Goal: Task Accomplishment & Management: Complete application form

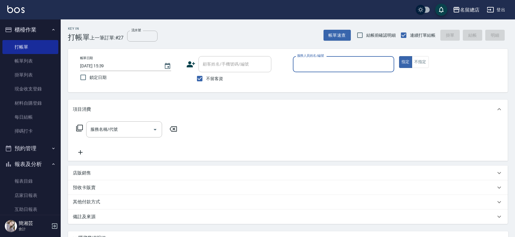
scroll to position [1, 0]
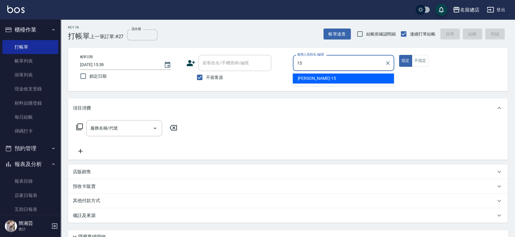
type input "[PERSON_NAME]-15"
type button "true"
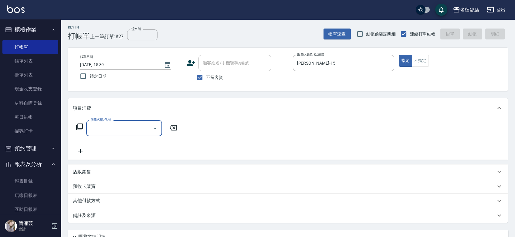
click at [133, 127] on input "服務名稱/代號" at bounding box center [119, 128] width 61 height 11
type input "染髮1500以上(502)"
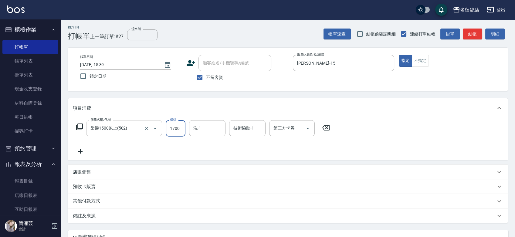
type input "1700"
type input "[PERSON_NAME]-31"
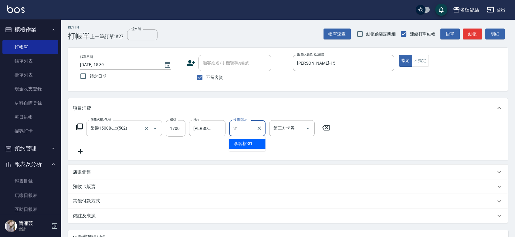
type input "[PERSON_NAME]-31"
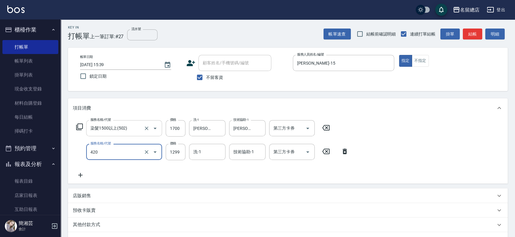
type input "2段自單次1299以下(420)"
type input "1000"
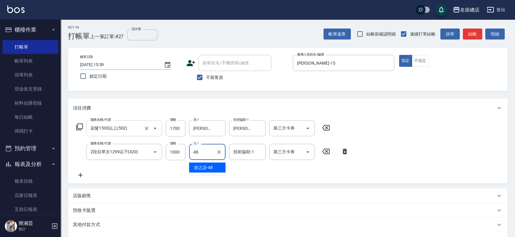
type input "游之語-48"
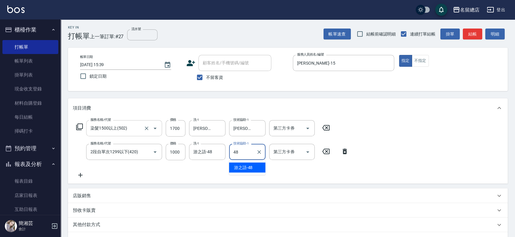
type input "游之語-48"
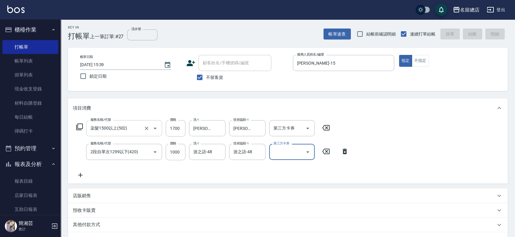
type input "[DATE] 16:19"
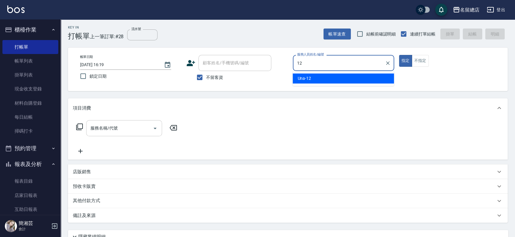
type input "Una-12"
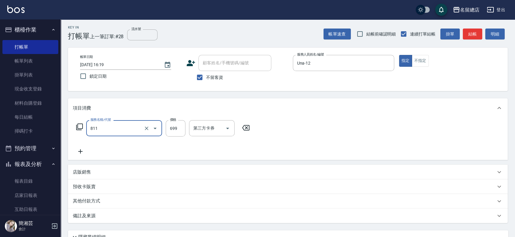
type input "洗+剪(811)"
type input "700"
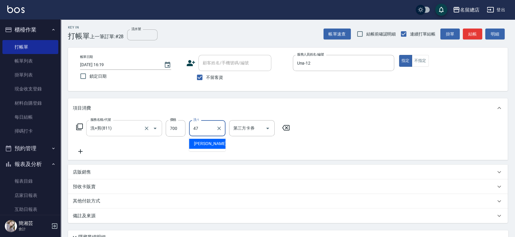
type input "[PERSON_NAME]-47"
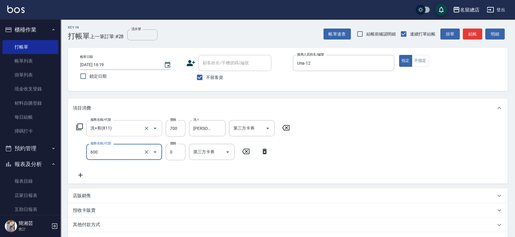
type input "洗髮(免費)(600)"
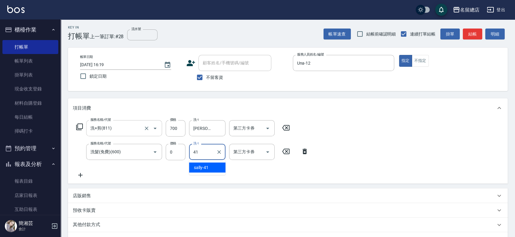
type input "sally-41"
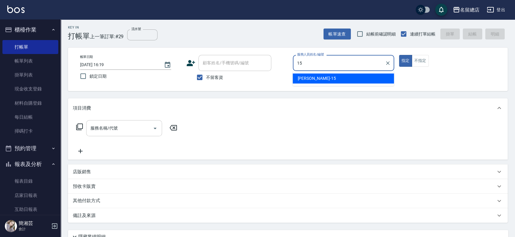
type input "[PERSON_NAME]-15"
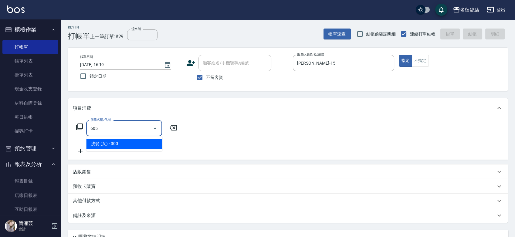
type input "洗髮 (女)(605)"
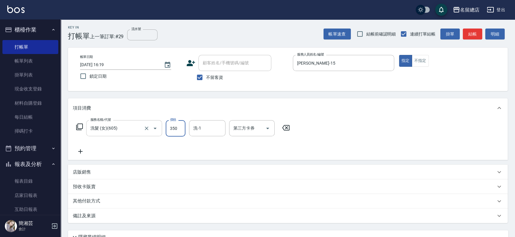
type input "350"
type input "游之語-48"
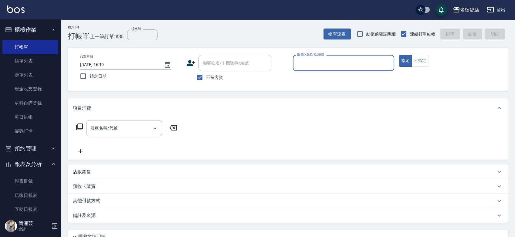
click at [206, 79] on span "不留客資" at bounding box center [214, 77] width 17 height 6
click at [206, 79] on input "不留客資" at bounding box center [199, 77] width 13 height 13
checkbox input "false"
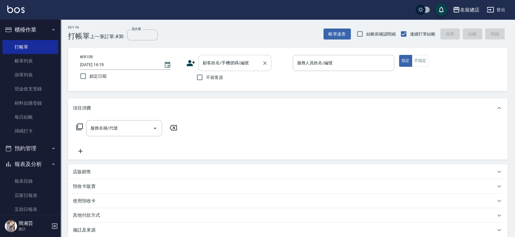
click at [211, 62] on input "顧客姓名/手機號碼/編號" at bounding box center [230, 63] width 58 height 11
type input "[PERSON_NAME]/0923777548/A5566"
type input "Hebe-1"
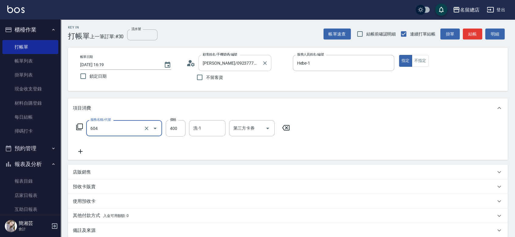
type input "健康洗髮(604)"
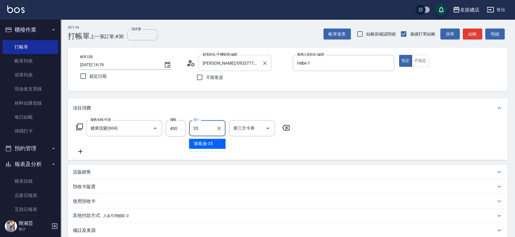
type input "[PERSON_NAME]-35"
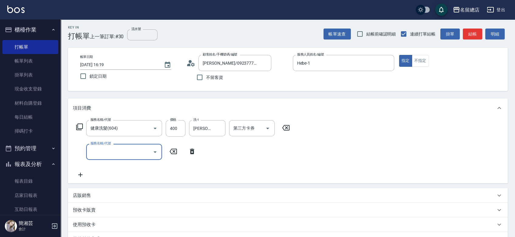
click at [99, 211] on div "預收卡販賣" at bounding box center [284, 210] width 423 height 6
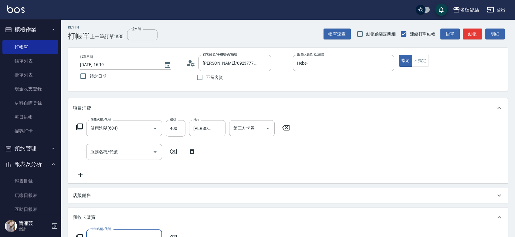
scroll to position [0, 0]
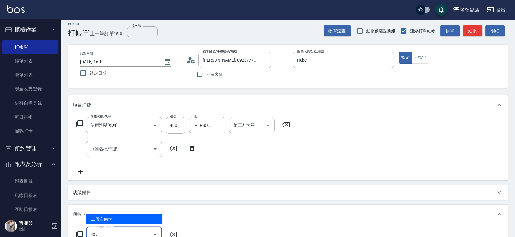
type input "二段自備卡(407)"
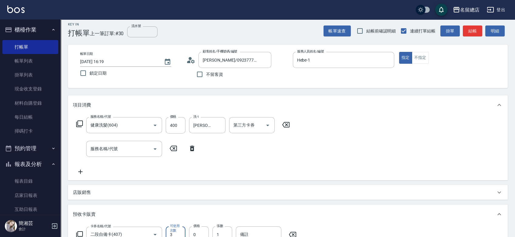
scroll to position [10, 0]
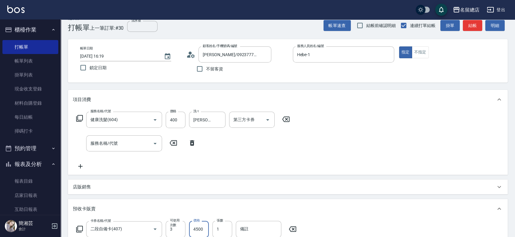
type input "4500"
type input "9266"
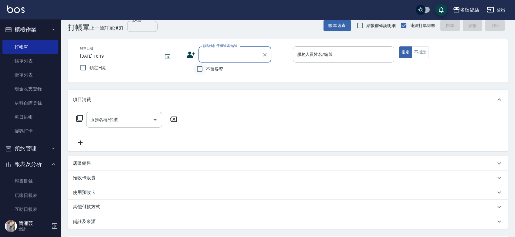
click at [194, 72] on input "不留客資" at bounding box center [199, 68] width 13 height 13
checkbox input "true"
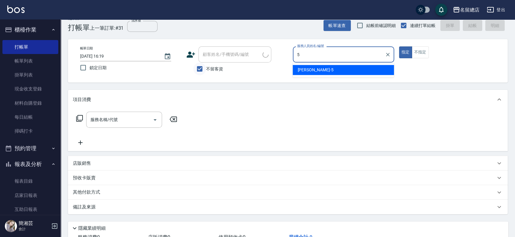
type input "[PERSON_NAME]-5"
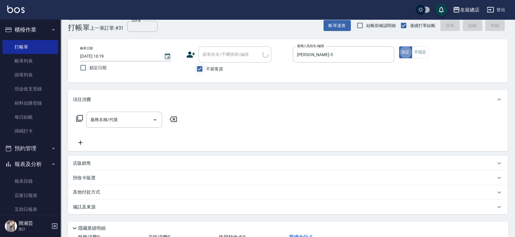
type input "[PERSON_NAME]/0903530239/"
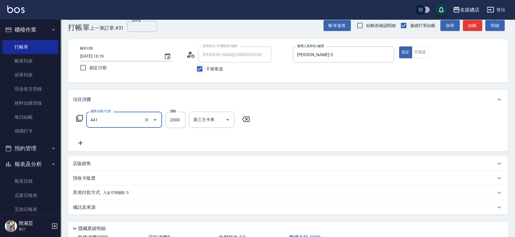
type input "2段自單次1300以上(441)"
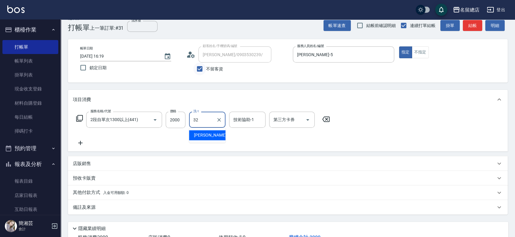
type input "[PERSON_NAME]-32"
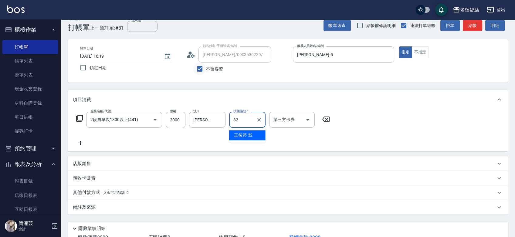
type input "[PERSON_NAME]-32"
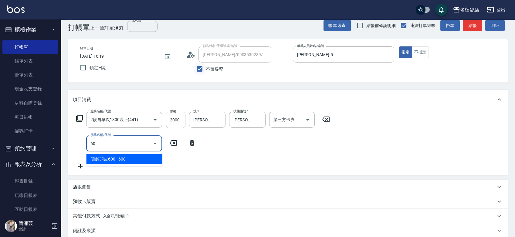
type input "6"
type input "寶齡頭皮600(109)"
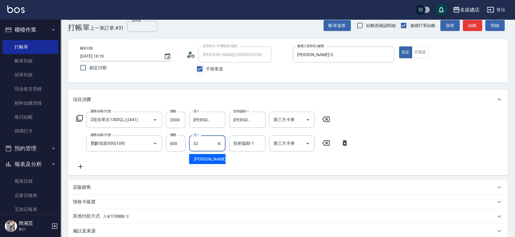
type input "[PERSON_NAME]-32"
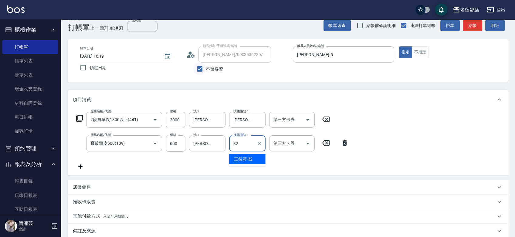
type input "[PERSON_NAME]-32"
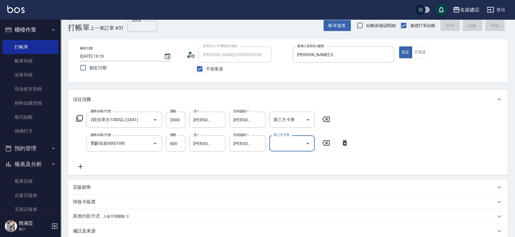
type input "[DATE] 16:20"
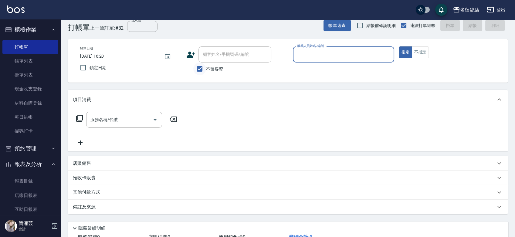
click at [196, 68] on input "不留客資" at bounding box center [199, 68] width 13 height 13
checkbox input "false"
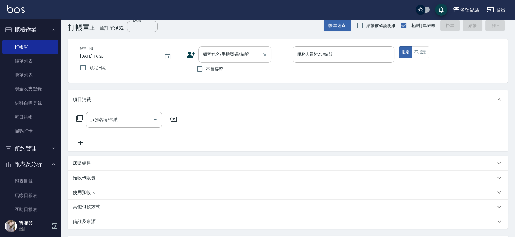
click at [218, 61] on div "顧客姓名/手機號碼/編號" at bounding box center [234, 54] width 73 height 16
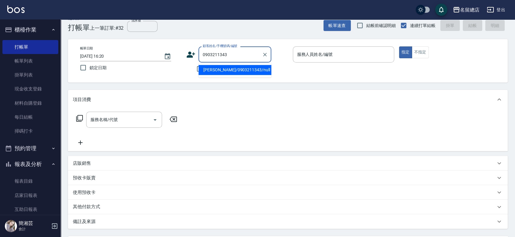
type input "[PERSON_NAME]/0903211343/null"
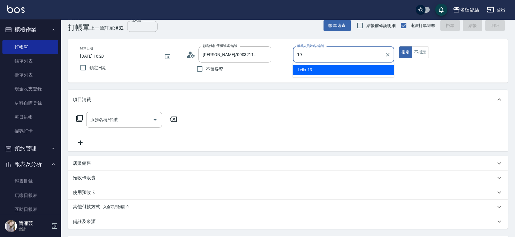
type input "Leila-19"
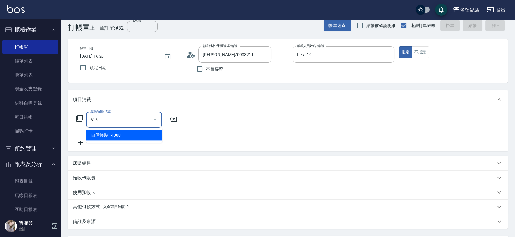
type input "自備接髮(616)"
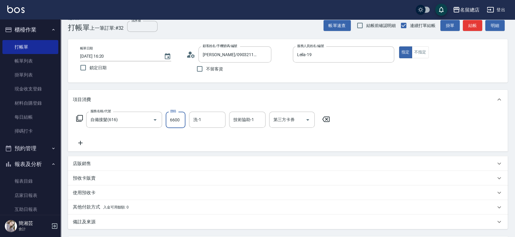
type input "6600"
type input "[PERSON_NAME]-33"
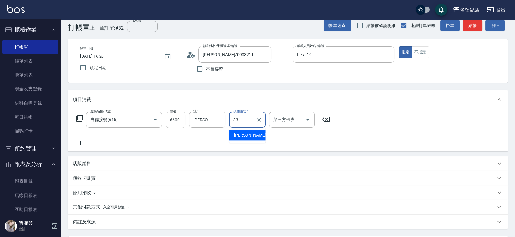
type input "[PERSON_NAME]-33"
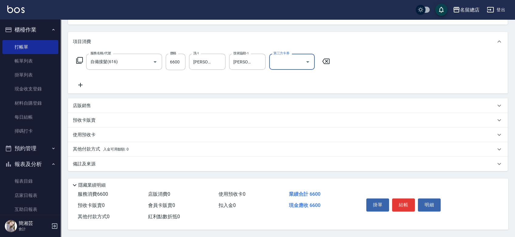
scroll to position [69, 0]
click at [116, 148] on span "入金可用餘額: 0" at bounding box center [116, 149] width 26 height 4
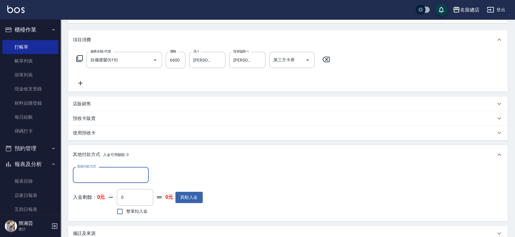
scroll to position [0, 0]
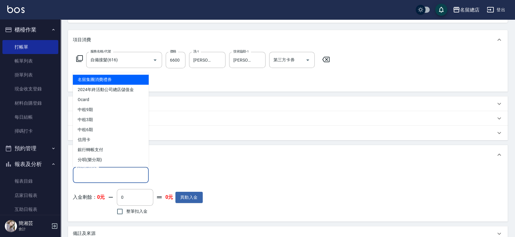
click at [114, 177] on input "其他付款方式" at bounding box center [111, 175] width 70 height 11
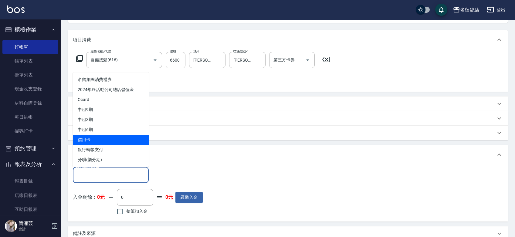
click at [125, 135] on span "信用卡" at bounding box center [111, 140] width 76 height 10
type input "信用卡"
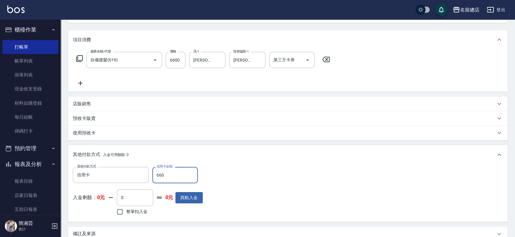
type input "6600"
type input "[DATE] 16:21"
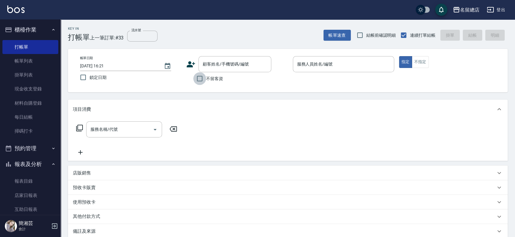
click at [201, 78] on input "不留客資" at bounding box center [199, 78] width 13 height 13
checkbox input "true"
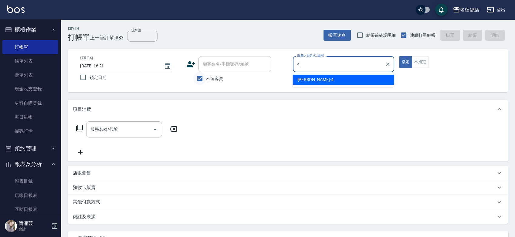
type input "[PERSON_NAME]-4"
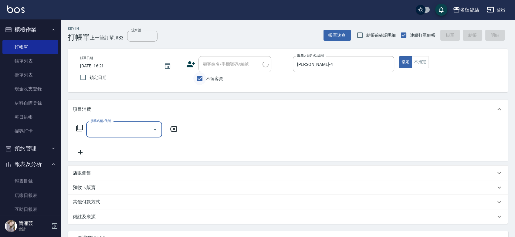
type input "[PERSON_NAME]/0903530239/"
click at [197, 79] on input "不留客資" at bounding box center [199, 78] width 13 height 13
checkbox input "false"
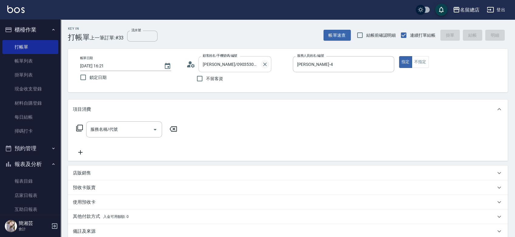
click at [266, 65] on icon "Clear" at bounding box center [265, 64] width 4 height 4
click at [200, 78] on input "不留客資" at bounding box center [199, 78] width 13 height 13
checkbox input "true"
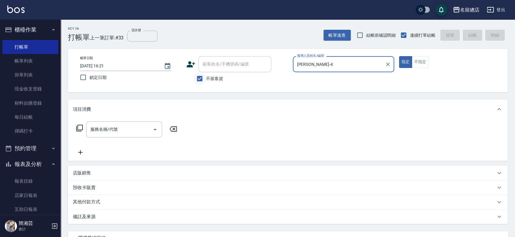
click at [399, 56] on button "指定" at bounding box center [405, 62] width 13 height 12
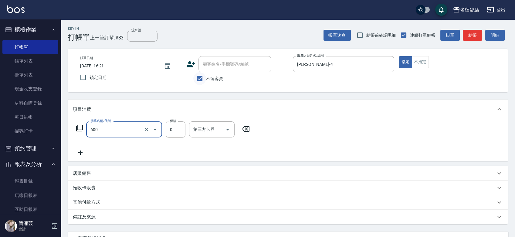
type input "洗髮(免費)(600)"
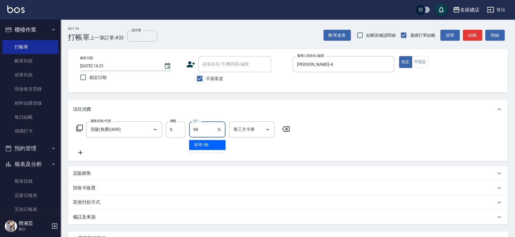
type input "祥哥-98"
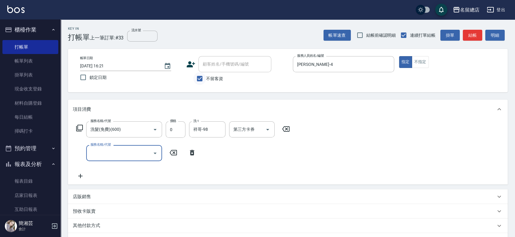
click at [205, 78] on input "不留客資" at bounding box center [199, 78] width 13 height 13
checkbox input "false"
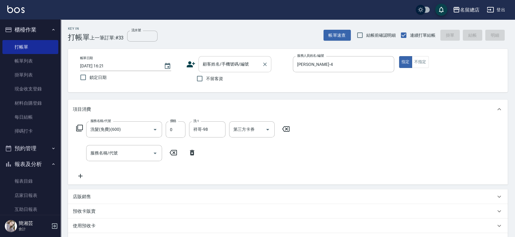
click at [218, 62] on input "顧客姓名/手機號碼/編號" at bounding box center [230, 64] width 58 height 11
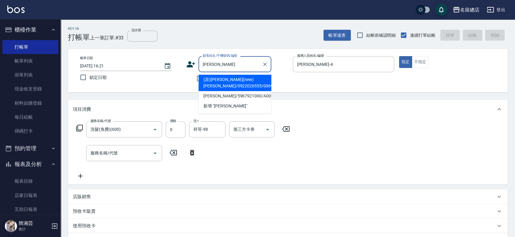
click at [237, 82] on li "(原)[PERSON_NAME](new)[PERSON_NAME]/0922026555/006998" at bounding box center [234, 83] width 73 height 16
type input "(原)[PERSON_NAME](new)[PERSON_NAME]/0922026555/006998"
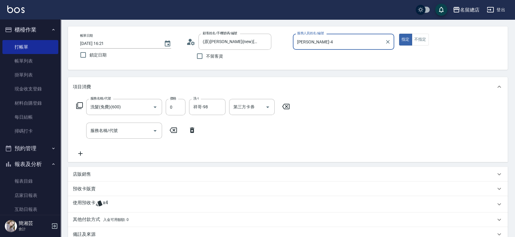
scroll to position [34, 0]
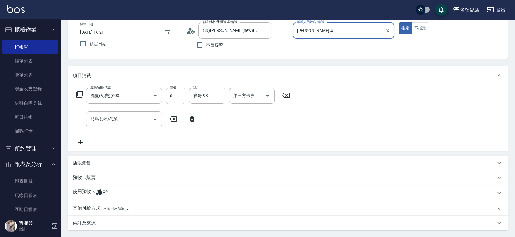
click at [125, 177] on div "預收卡販賣" at bounding box center [284, 177] width 423 height 6
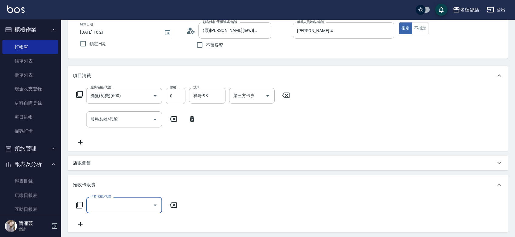
scroll to position [0, 0]
type input "洗髮卡(611)"
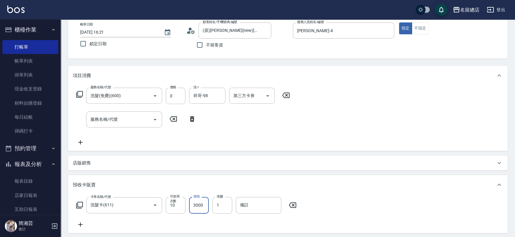
type input "3000"
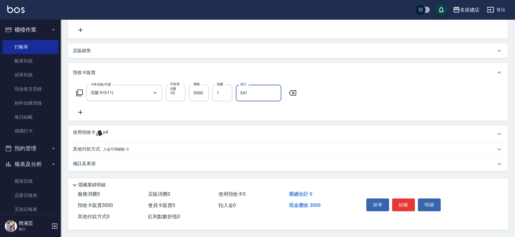
type input "341"
click at [96, 137] on div "使用預收卡 x4" at bounding box center [288, 134] width 440 height 16
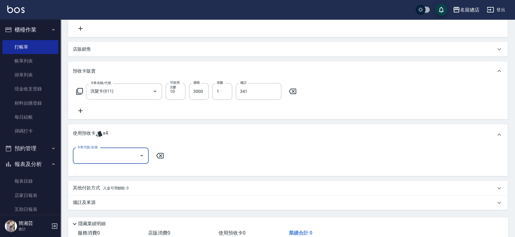
scroll to position [0, 0]
click at [102, 159] on input "卡券代號/名稱" at bounding box center [106, 155] width 61 height 11
click at [252, 149] on div "卡券代號/名稱 卡券代號/名稱" at bounding box center [288, 159] width 430 height 23
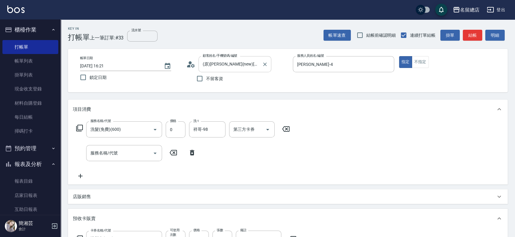
click at [244, 69] on input "(原)[PERSON_NAME](new)[PERSON_NAME]/0922026555/006998" at bounding box center [230, 64] width 58 height 11
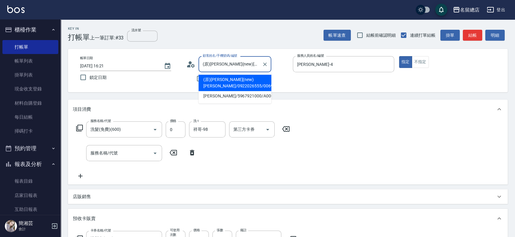
click at [248, 86] on li "(原)[PERSON_NAME](new)[PERSON_NAME]/0922026555/006998" at bounding box center [234, 83] width 73 height 16
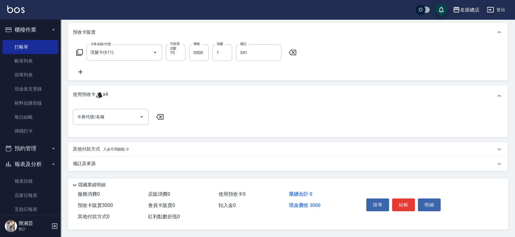
scroll to position [188, 0]
type input "[DATE] 16:23"
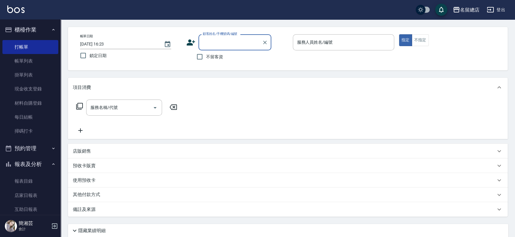
scroll to position [0, 0]
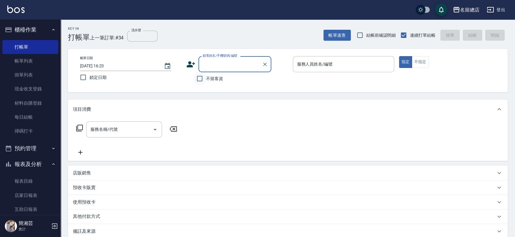
click at [203, 76] on input "不留客資" at bounding box center [199, 78] width 13 height 13
checkbox input "true"
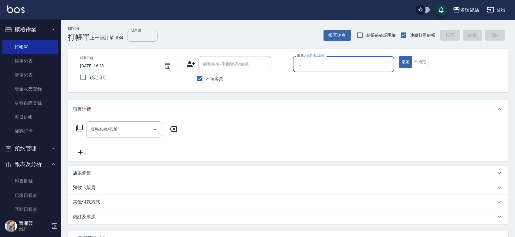
type input "1"
type input "Selina-S1"
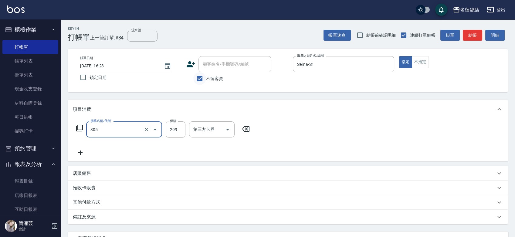
type input "剪髮(305)"
type input "400"
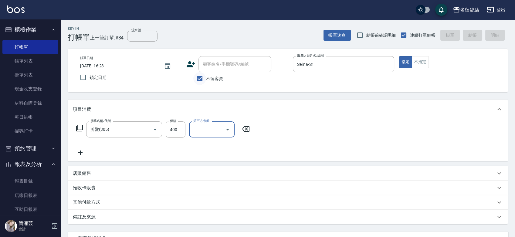
type input "[DATE] 16:24"
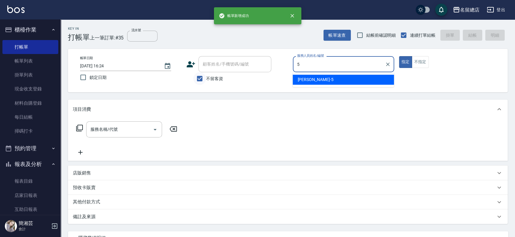
type input "[PERSON_NAME]-5"
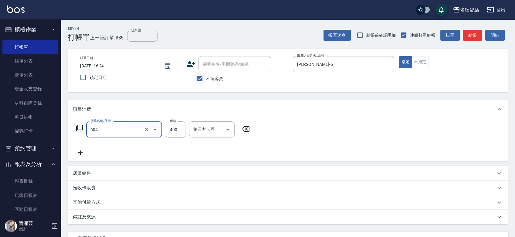
type input "健康洗髮(604)"
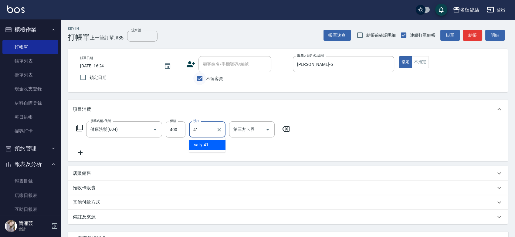
type input "sally-41"
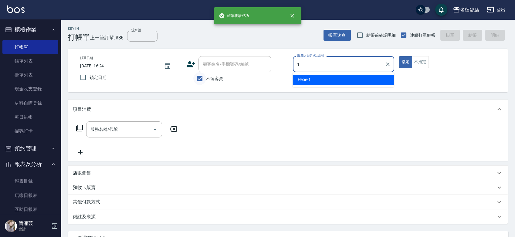
type input "Hebe-1"
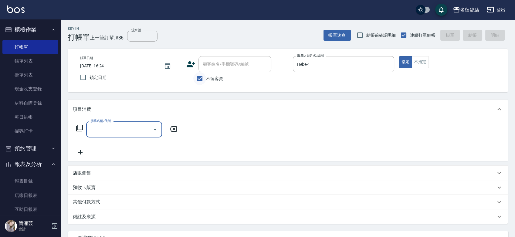
click at [200, 77] on input "不留客資" at bounding box center [199, 78] width 13 height 13
checkbox input "false"
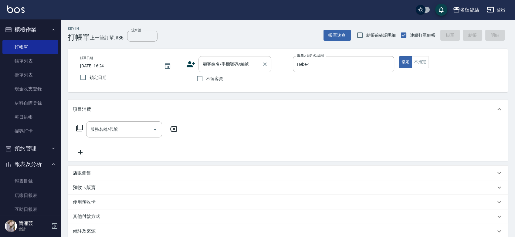
click at [208, 58] on div "顧客姓名/手機號碼/編號" at bounding box center [234, 64] width 73 height 16
type input "[PERSON_NAME]/0916377490/"
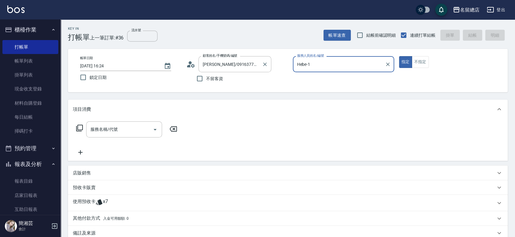
click at [399, 56] on button "指定" at bounding box center [405, 62] width 13 height 12
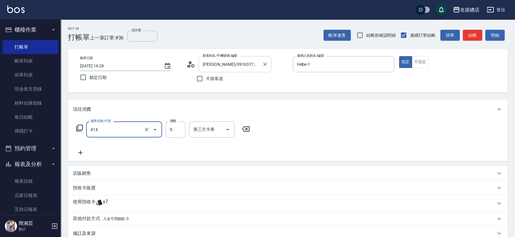
type input "護染蓋卡1000~1499(414)"
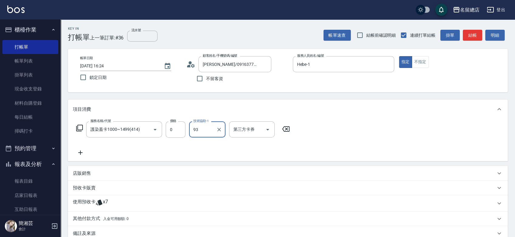
scroll to position [34, 0]
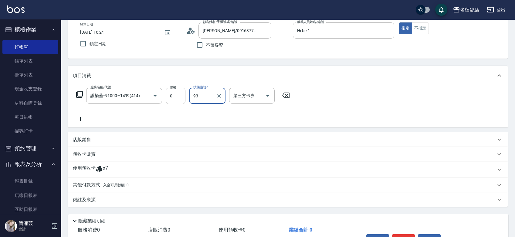
type input "9"
type input "[PERSON_NAME]-43"
drag, startPoint x: 112, startPoint y: 163, endPoint x: 107, endPoint y: 188, distance: 25.0
click at [112, 163] on div "使用預收卡 x7" at bounding box center [288, 169] width 440 height 16
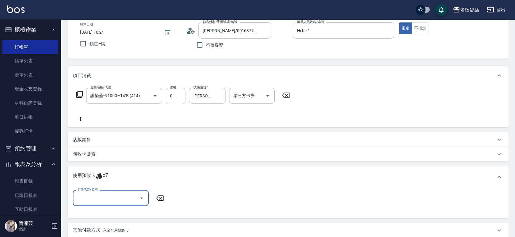
scroll to position [0, 0]
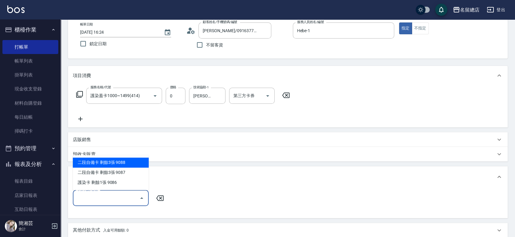
click at [109, 196] on input "卡券代號/名稱" at bounding box center [106, 198] width 61 height 11
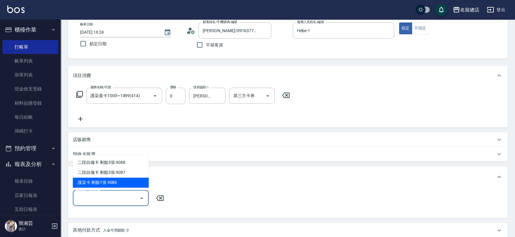
click at [119, 181] on div "護染卡 剩餘1張 9086" at bounding box center [111, 182] width 76 height 10
type input "護染卡 9086"
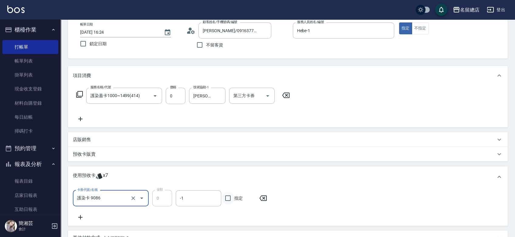
click at [227, 198] on input "指定" at bounding box center [227, 198] width 13 height 13
checkbox input "true"
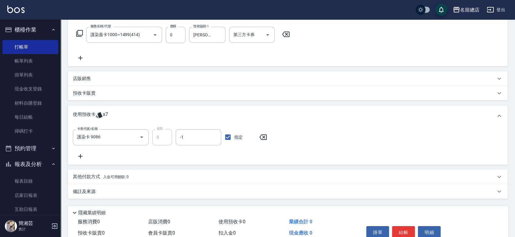
scroll to position [124, 0]
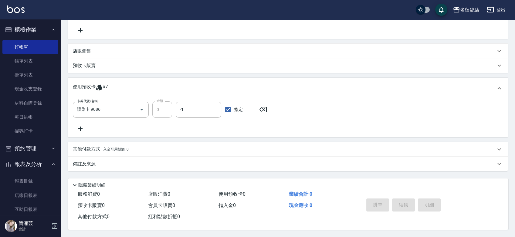
type input "[DATE] 16:25"
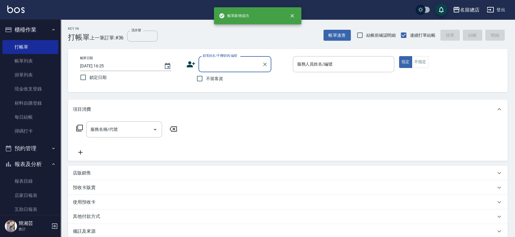
scroll to position [0, 0]
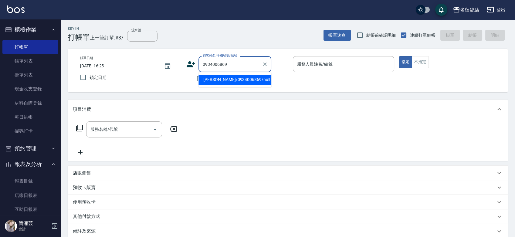
type input "[PERSON_NAME]/0934006869/null"
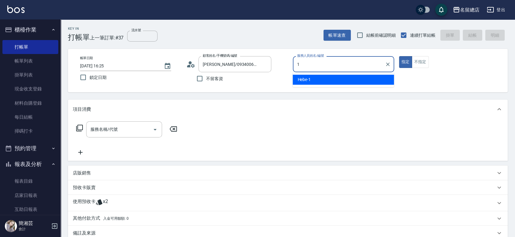
type input "Hebe-1"
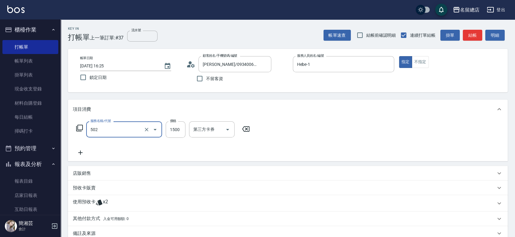
type input "染髮1500以上(502)"
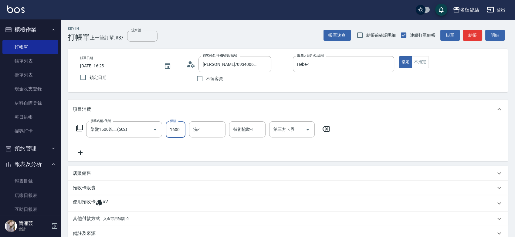
type input "1600"
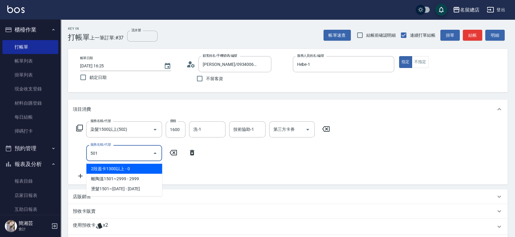
type input "2段蓋卡1300以上(501)"
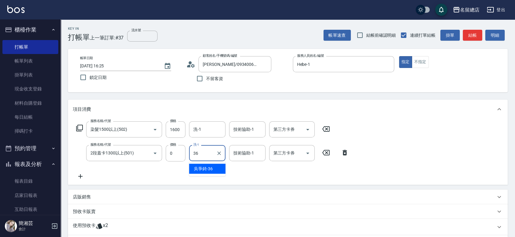
type input "[PERSON_NAME]-36"
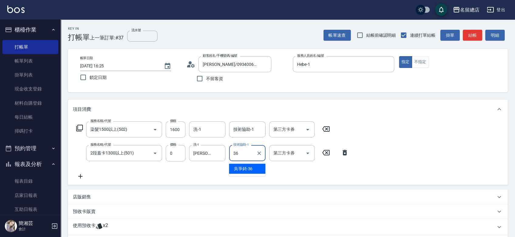
type input "[PERSON_NAME]-36"
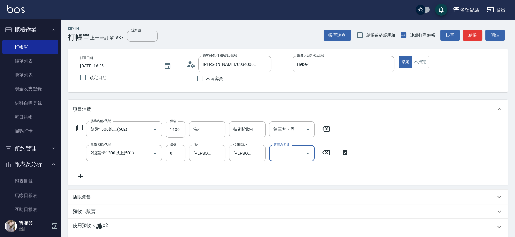
click at [147, 225] on div "使用預收卡 x2" at bounding box center [284, 226] width 423 height 9
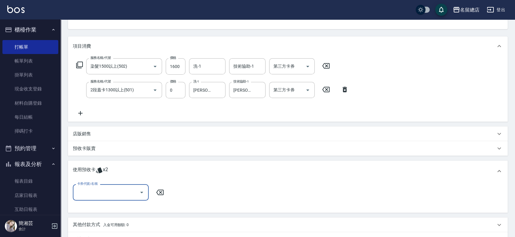
scroll to position [67, 0]
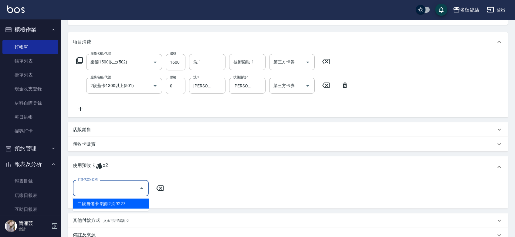
click at [115, 183] on input "卡券代號/名稱" at bounding box center [106, 188] width 61 height 11
click at [120, 202] on div "二段自備卡 剩餘2張 9227" at bounding box center [111, 203] width 76 height 10
type input "二段自備卡 9227"
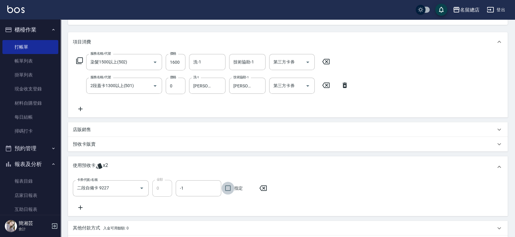
click at [230, 186] on input "指定" at bounding box center [227, 188] width 13 height 13
checkbox input "true"
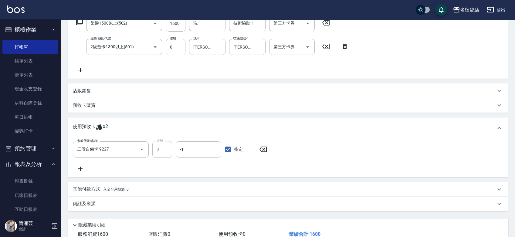
scroll to position [148, 0]
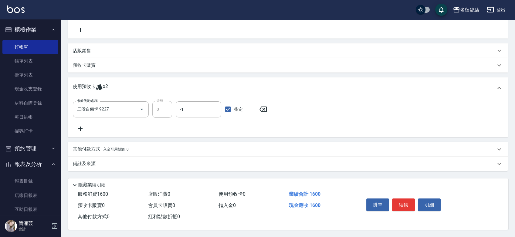
click at [110, 147] on span "入金可用餘額: 0" at bounding box center [116, 149] width 26 height 4
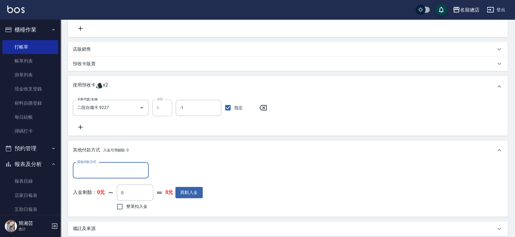
scroll to position [0, 0]
click at [107, 171] on input "其他付款方式" at bounding box center [111, 170] width 70 height 11
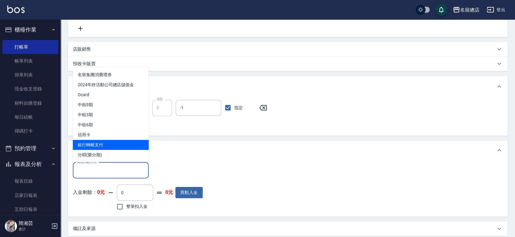
click at [104, 146] on span "銀行轉帳支付" at bounding box center [111, 145] width 76 height 10
type input "銀行轉帳支付"
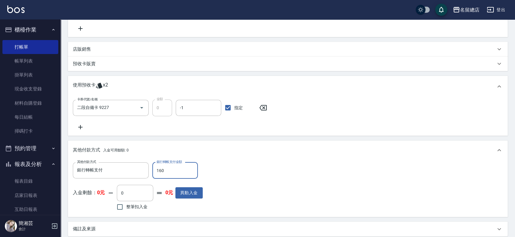
type input "1600"
type input "[DATE] 16:26"
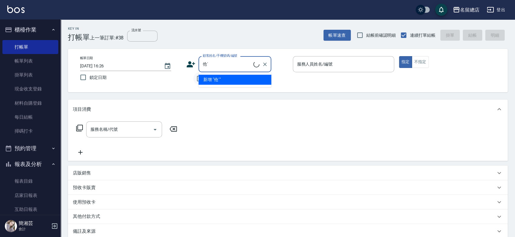
type input "伧"
type input "千"
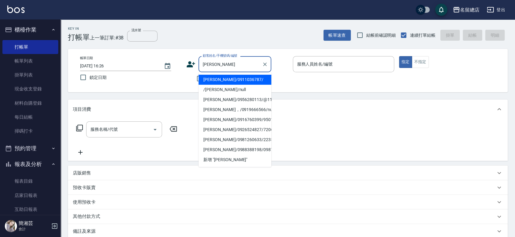
click at [245, 79] on li "[PERSON_NAME]/0911036787/" at bounding box center [234, 80] width 73 height 10
type input "[PERSON_NAME]/0911036787/"
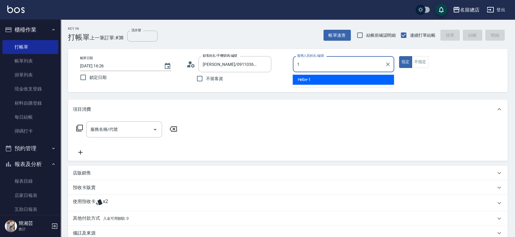
type input "Hebe-1"
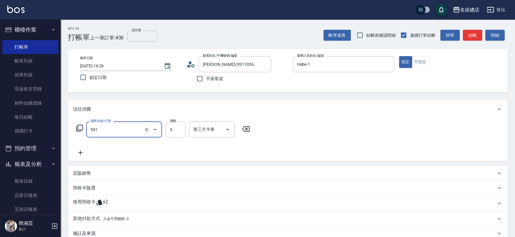
type input "2段蓋卡1300以上(501)"
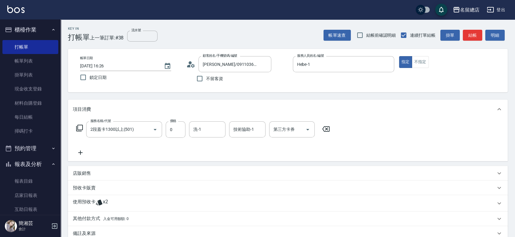
click at [116, 204] on div "使用預收卡 x2" at bounding box center [284, 203] width 423 height 9
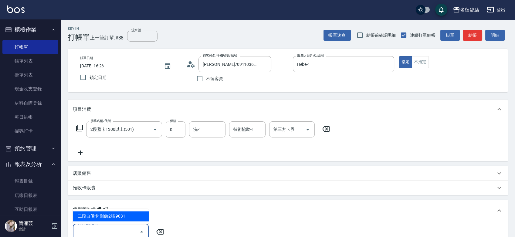
click at [114, 227] on input "卡券代號/名稱" at bounding box center [106, 231] width 61 height 11
click at [119, 213] on div "二段自備卡 剩餘2張 9031" at bounding box center [111, 216] width 76 height 10
type input "二段自備卡 9031"
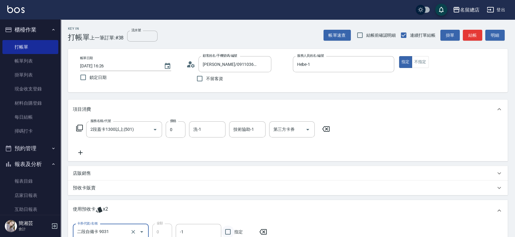
click at [231, 231] on input "指定" at bounding box center [227, 231] width 13 height 13
checkbox input "true"
click at [326, 128] on icon at bounding box center [325, 128] width 15 height 7
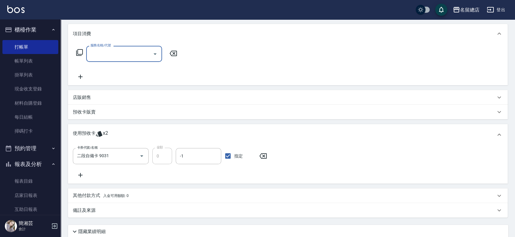
scroll to position [124, 0]
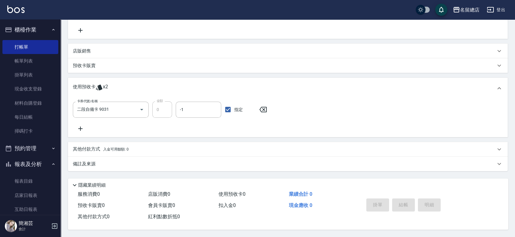
type input "[DATE] 16:27"
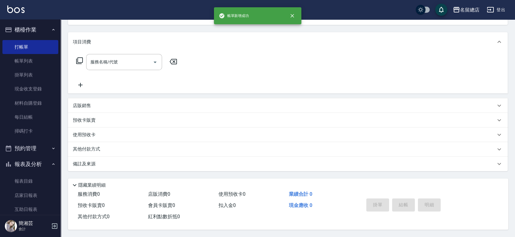
scroll to position [0, 0]
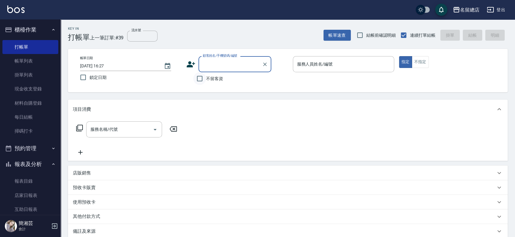
click at [199, 75] on input "不留客資" at bounding box center [199, 78] width 13 height 13
checkbox input "true"
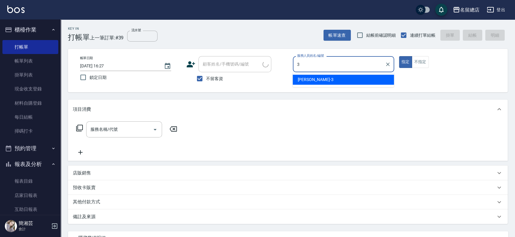
type input "芷涵-3"
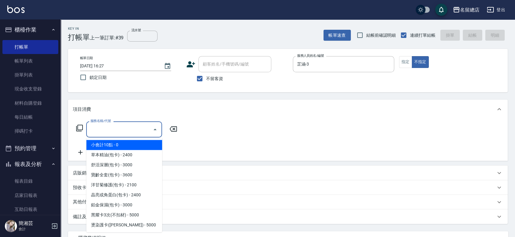
click at [134, 126] on input "服務名稱/代號" at bounding box center [119, 129] width 61 height 11
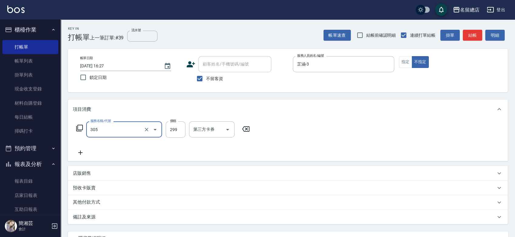
type input "剪髮(305)"
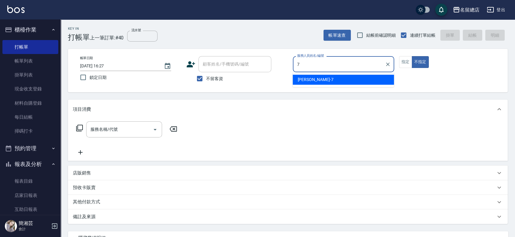
type input "Mick-7"
type button "false"
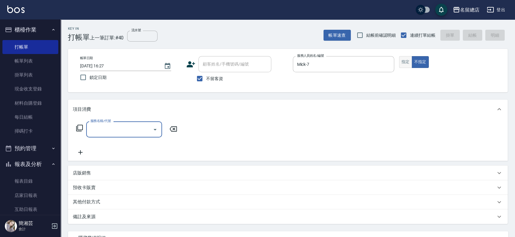
click at [411, 59] on button "指定" at bounding box center [405, 62] width 13 height 12
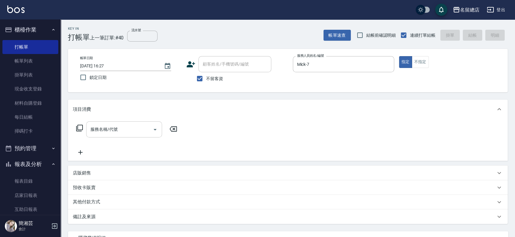
click at [140, 133] on input "服務名稱/代號" at bounding box center [119, 129] width 61 height 11
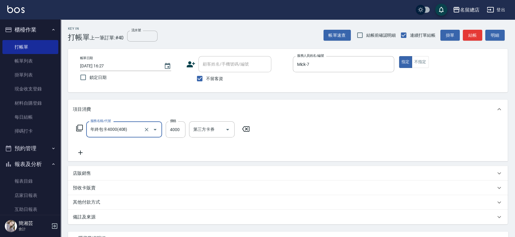
type input "年終包卡4000(408)"
click at [148, 130] on icon "Clear" at bounding box center [146, 129] width 6 height 6
type input "染髮1500以上(502)"
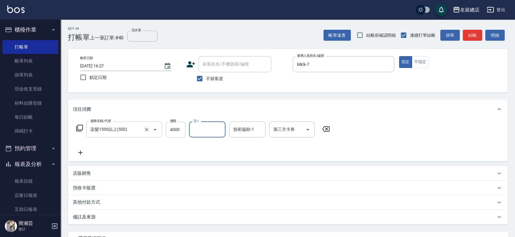
click at [172, 126] on input "4000" at bounding box center [176, 129] width 20 height 16
type input "2000"
type input "[PERSON_NAME]-34"
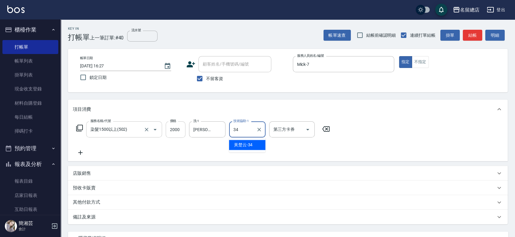
type input "[PERSON_NAME]-34"
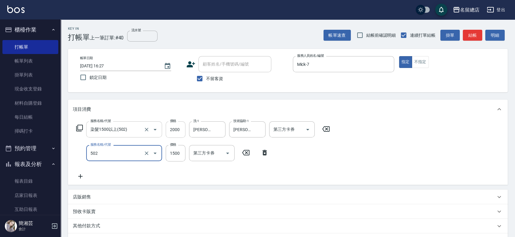
type input "染髮1500以上(502)"
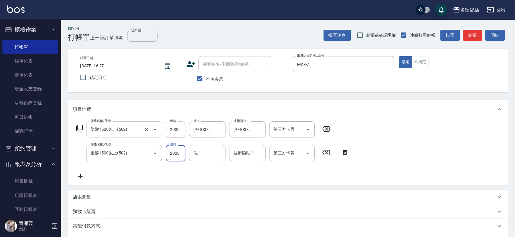
type input "2000"
type input "[PERSON_NAME]-34"
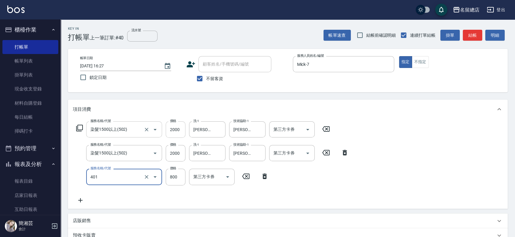
type input "自備護髮(401)"
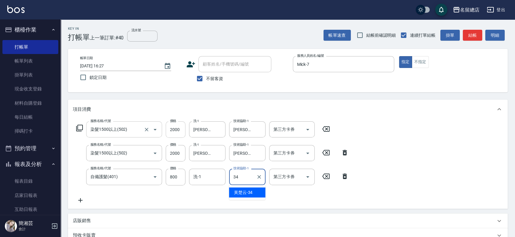
type input "[PERSON_NAME]-34"
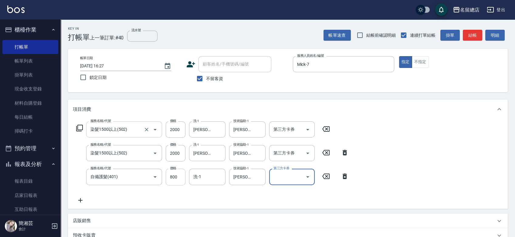
click at [178, 173] on input "800" at bounding box center [176, 177] width 20 height 16
type input "600"
click at [242, 197] on div "服務名稱/代號 染髮1500以上(502) 服務名稱/代號 價格 2000 價格 洗-1 [PERSON_NAME]-34 洗-1 技術協助-1 [PERSO…" at bounding box center [212, 162] width 279 height 82
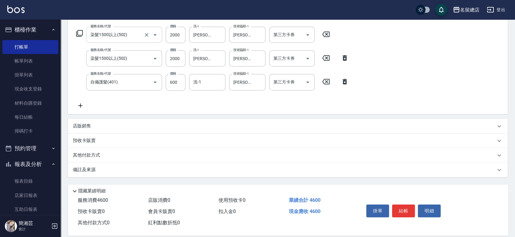
scroll to position [102, 0]
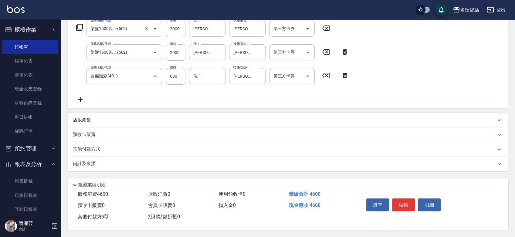
click at [165, 119] on div "店販銷售" at bounding box center [284, 120] width 423 height 6
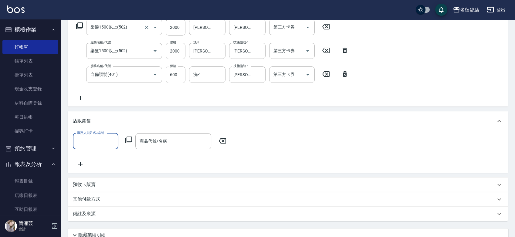
scroll to position [0, 0]
type input "Mick-7"
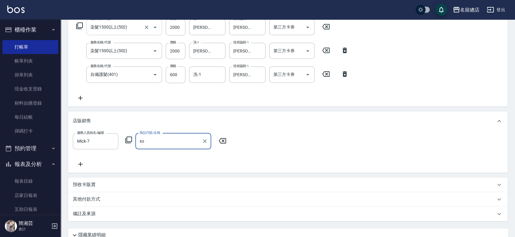
type input "x"
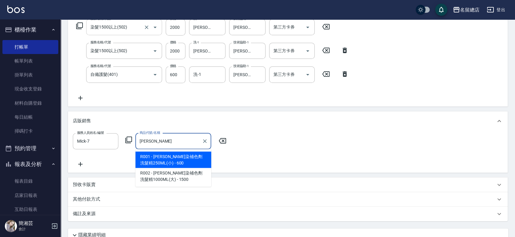
click at [167, 163] on span "R001 - [PERSON_NAME]染補色劑洗髮精250ML(小) - 600" at bounding box center [173, 159] width 76 height 16
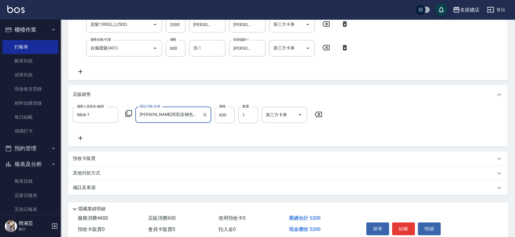
scroll to position [154, 0]
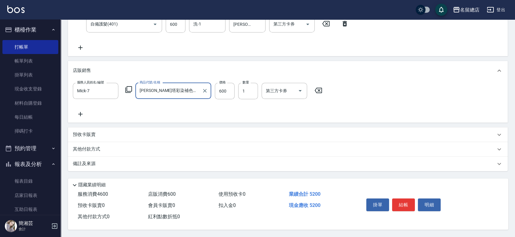
type input "[PERSON_NAME]塔彩染補色劑洗髮精250ML(小)"
drag, startPoint x: 131, startPoint y: 150, endPoint x: 131, endPoint y: 156, distance: 6.7
click at [131, 149] on div "其他付款方式" at bounding box center [284, 149] width 423 height 7
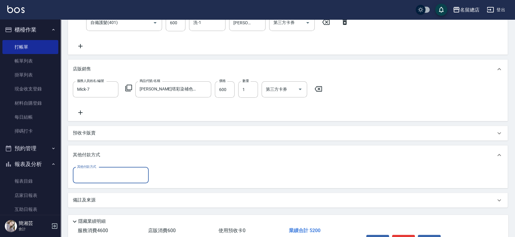
scroll to position [0, 0]
drag, startPoint x: 119, startPoint y: 180, endPoint x: 120, endPoint y: 174, distance: 6.1
click at [119, 180] on input "其他付款方式" at bounding box center [111, 175] width 70 height 11
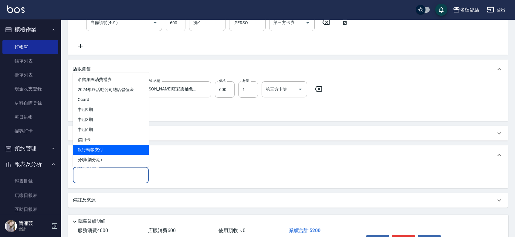
click at [122, 150] on span "銀行轉帳支付" at bounding box center [111, 150] width 76 height 10
type input "銀行轉帳支付"
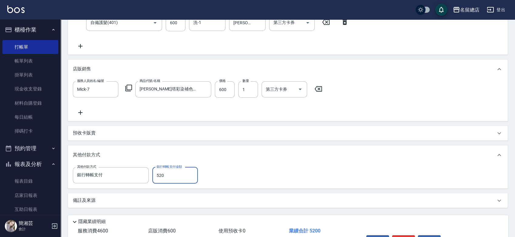
type input "5200"
type input "[DATE] 16:29"
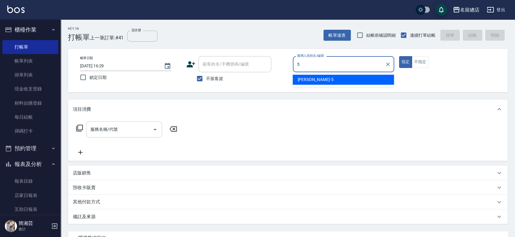
type input "[PERSON_NAME]-5"
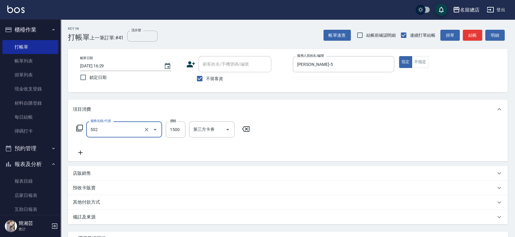
type input "染髮1500以上(502)"
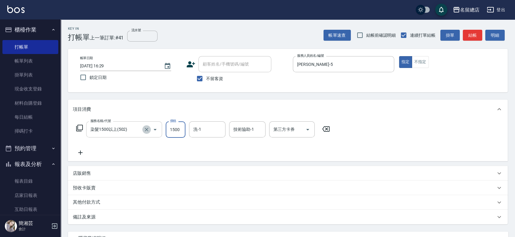
click at [148, 129] on icon "Clear" at bounding box center [146, 129] width 6 height 6
click at [147, 130] on icon "Clear" at bounding box center [146, 129] width 6 height 6
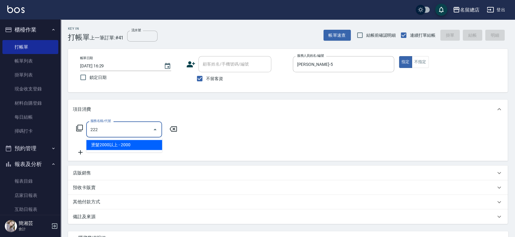
type input "燙髮2000以上(222)"
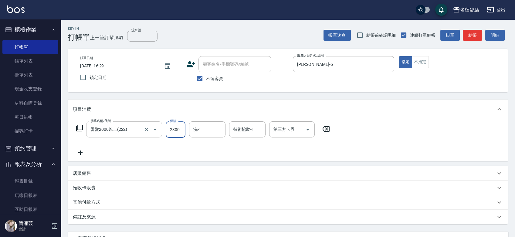
type input "2300"
type input "[PERSON_NAME]-27"
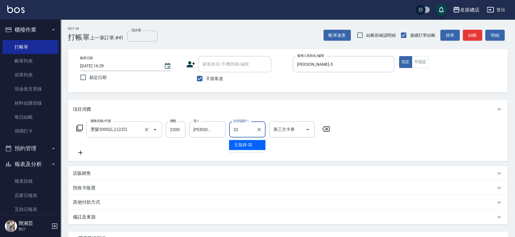
type input "[PERSON_NAME]-32"
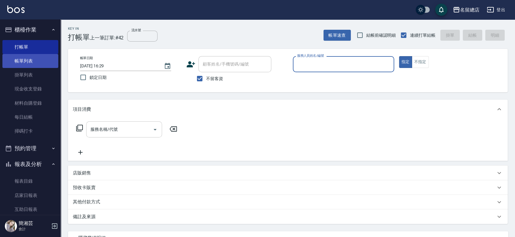
click at [32, 57] on link "帳單列表" at bounding box center [30, 61] width 56 height 14
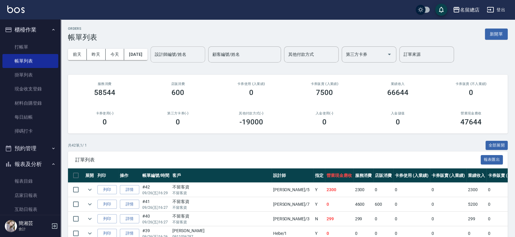
click at [201, 55] on input "設計師編號/姓名" at bounding box center [177, 54] width 49 height 11
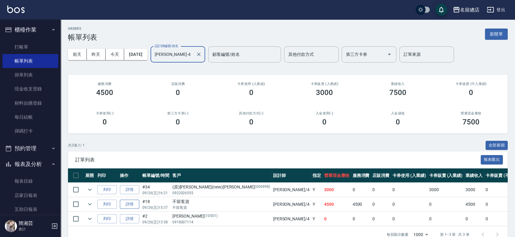
type input "[PERSON_NAME]-4"
click at [124, 201] on link "詳情" at bounding box center [129, 204] width 19 height 9
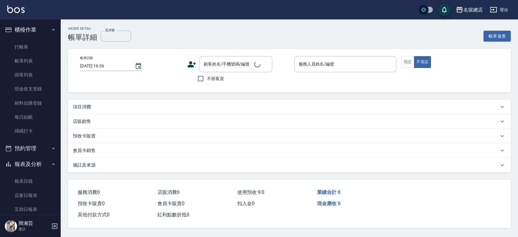
type input "[DATE] 15:37"
checkbox input "true"
type input "[PERSON_NAME]-4"
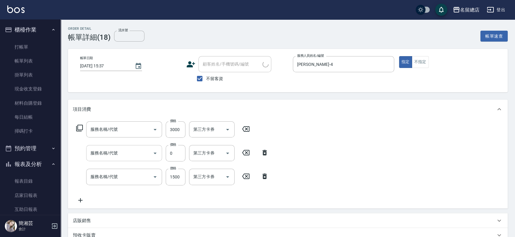
type input "自備接髮(616)"
type input "洗髮(免費)(600)"
type input "染髮1500以上(502)"
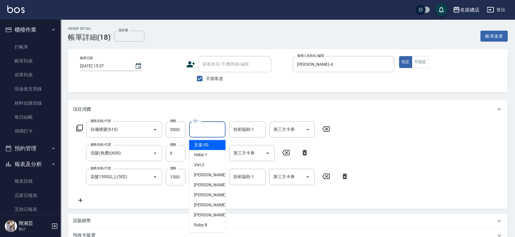
click at [215, 128] on input "洗-1" at bounding box center [207, 129] width 31 height 11
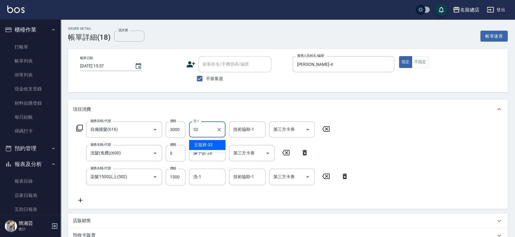
type input "[PERSON_NAME]-32"
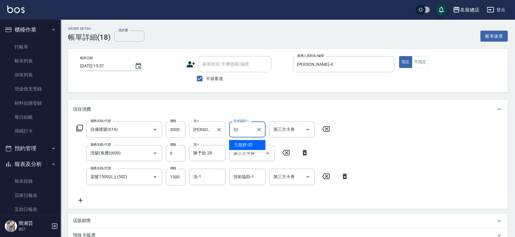
type input "[PERSON_NAME]-32"
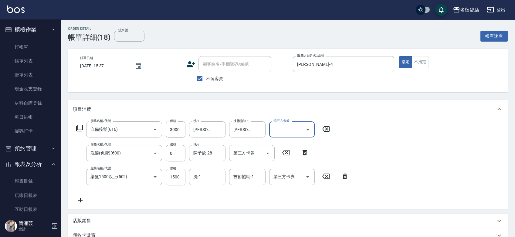
click at [211, 170] on div "洗-1" at bounding box center [207, 177] width 36 height 16
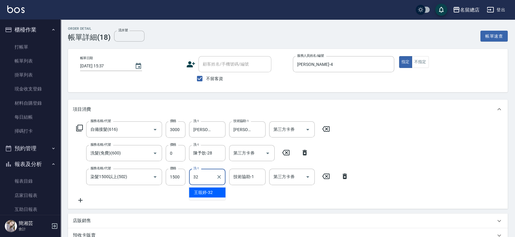
type input "[PERSON_NAME]-32"
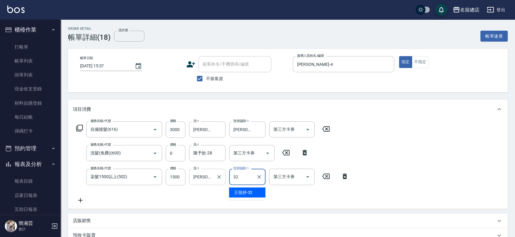
type input "[PERSON_NAME]-32"
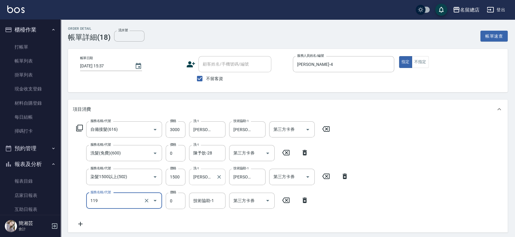
type input "頭皮蓋卡5點(119)"
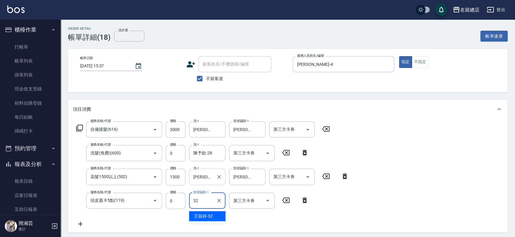
type input "[PERSON_NAME]-32"
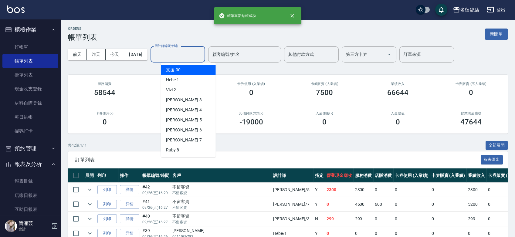
click at [189, 55] on input "設計師編號/姓名" at bounding box center [177, 54] width 49 height 11
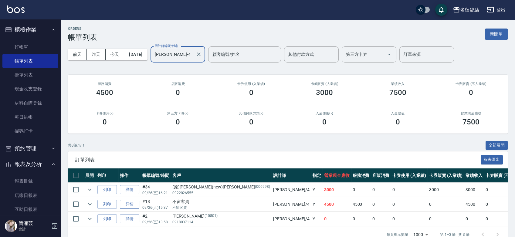
type input "[PERSON_NAME]-4"
click at [130, 208] on link "詳情" at bounding box center [129, 204] width 19 height 9
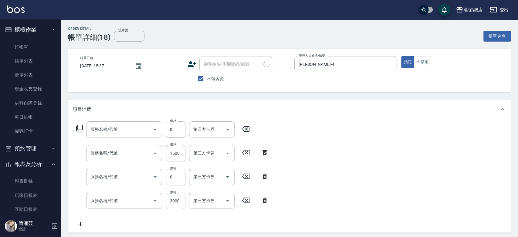
type input "[DATE] 15:37"
checkbox input "true"
type input "[PERSON_NAME]-4"
type input "頭皮蓋卡5點(119)"
type input "染髮1500以上(502)"
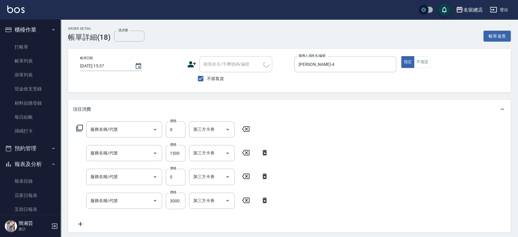
type input "洗髮(免費)(600)"
type input "自備接髮(616)"
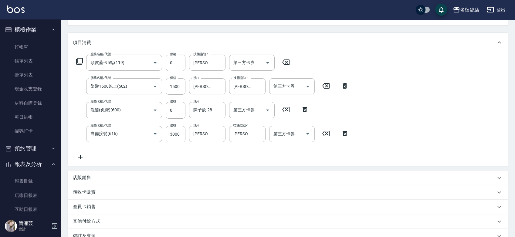
scroll to position [67, 0]
click at [258, 132] on icon "Clear" at bounding box center [259, 133] width 6 height 6
type input "[PERSON_NAME]-32"
click at [216, 61] on icon "Clear" at bounding box center [219, 62] width 6 height 6
type input "[PERSON_NAME]-27"
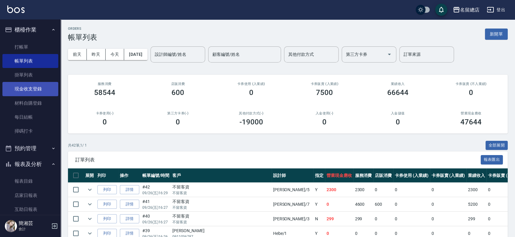
click at [27, 89] on link "現金收支登錄" at bounding box center [30, 89] width 56 height 14
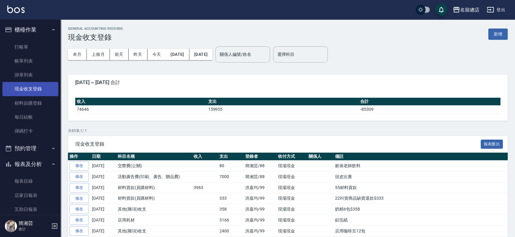
click at [32, 90] on link "現金收支登錄" at bounding box center [30, 89] width 56 height 14
click at [501, 31] on button "新增" at bounding box center [497, 34] width 19 height 11
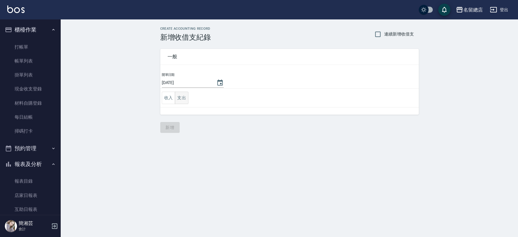
click at [184, 100] on button "支出" at bounding box center [182, 98] width 14 height 12
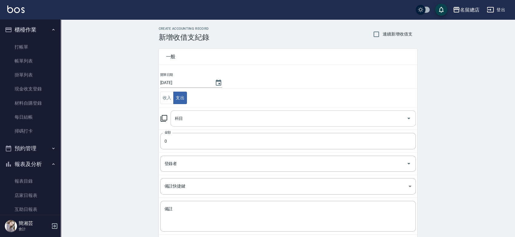
click at [233, 120] on input "科目" at bounding box center [288, 118] width 231 height 11
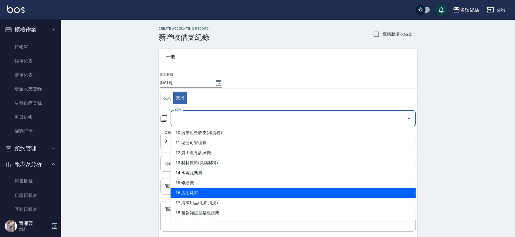
scroll to position [168, 0]
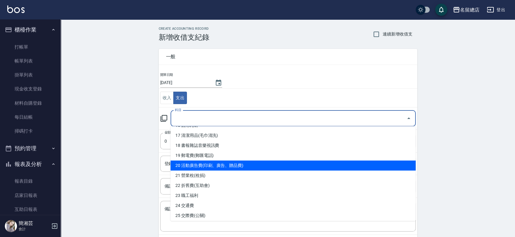
click at [211, 163] on li "20 活動廣告費(印刷、廣告、贈品費)" at bounding box center [292, 165] width 245 height 10
type input "20 活動廣告費(印刷、廣告、贈品費)"
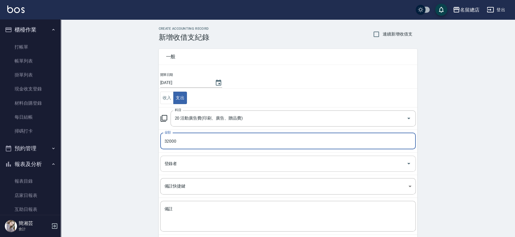
type input "32000"
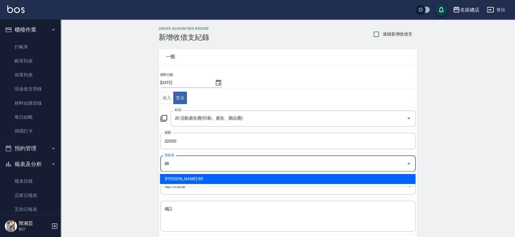
type input "[PERSON_NAME]-88"
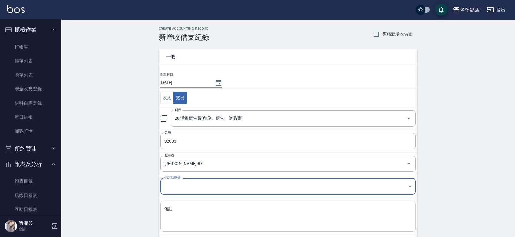
click at [197, 210] on textarea "備註" at bounding box center [287, 216] width 247 height 21
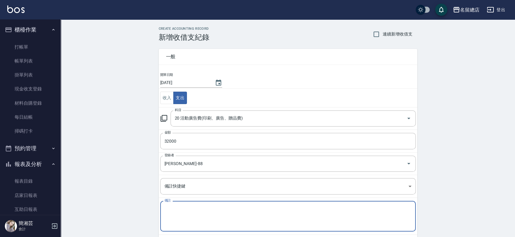
type textarea "ㄏ"
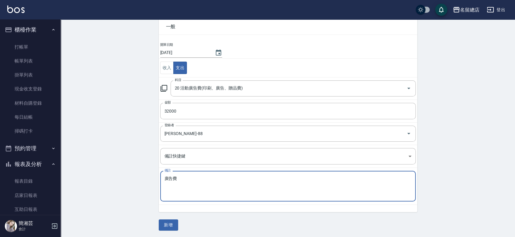
scroll to position [30, 0]
click at [172, 226] on button "新增" at bounding box center [168, 224] width 19 height 11
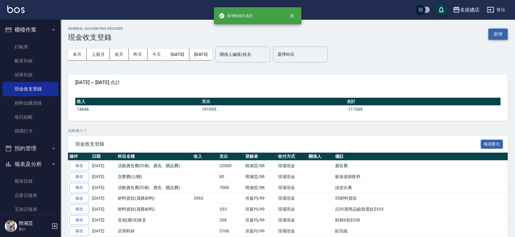
click at [496, 32] on button "新增" at bounding box center [497, 34] width 19 height 11
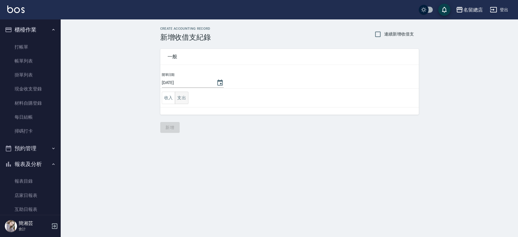
click at [180, 96] on button "支出" at bounding box center [182, 98] width 14 height 12
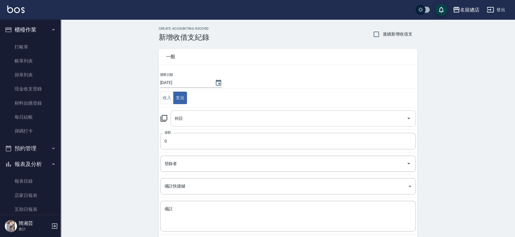
click at [184, 113] on input "科目" at bounding box center [288, 118] width 231 height 11
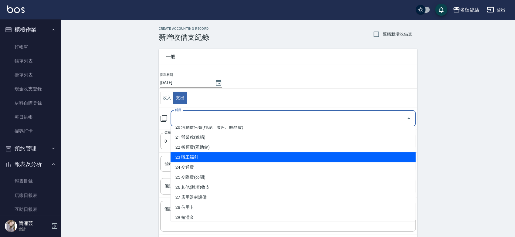
scroll to position [236, 0]
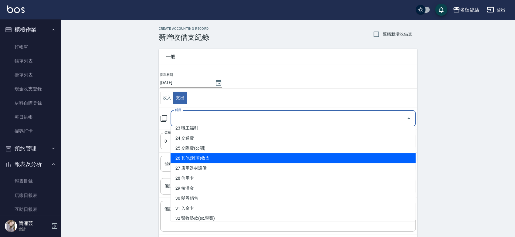
click at [201, 158] on li "26 其他(雜項)收支" at bounding box center [292, 158] width 245 height 10
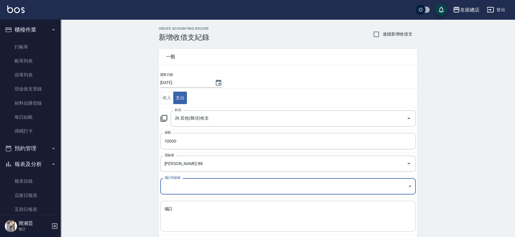
click at [178, 207] on textarea "備註" at bounding box center [287, 216] width 247 height 21
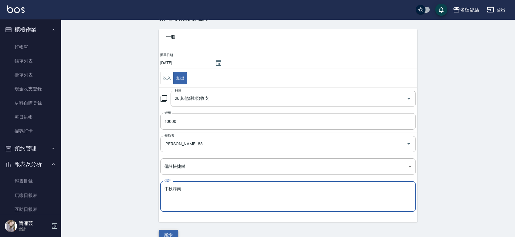
scroll to position [30, 0]
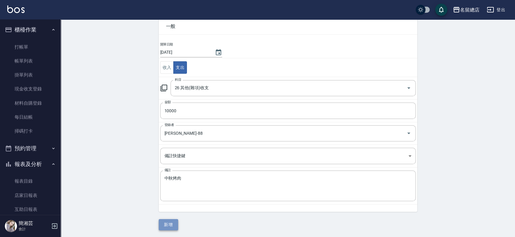
click at [174, 221] on button "新增" at bounding box center [168, 224] width 19 height 11
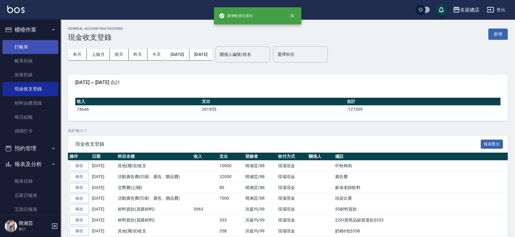
click at [23, 47] on link "打帳單" at bounding box center [30, 47] width 56 height 14
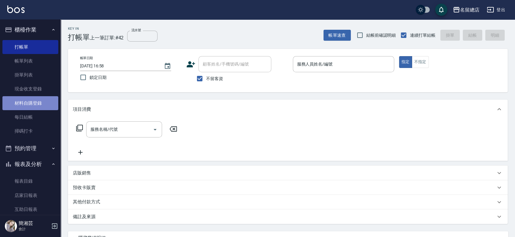
drag, startPoint x: 30, startPoint y: 98, endPoint x: 38, endPoint y: 105, distance: 9.9
click at [31, 98] on link "材料自購登錄" at bounding box center [30, 103] width 56 height 14
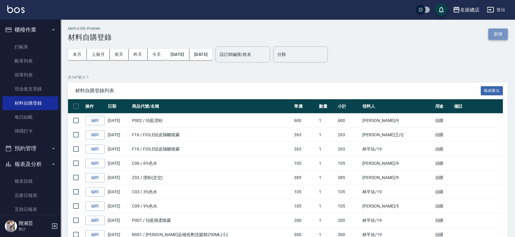
click at [498, 36] on button "新增" at bounding box center [497, 34] width 19 height 11
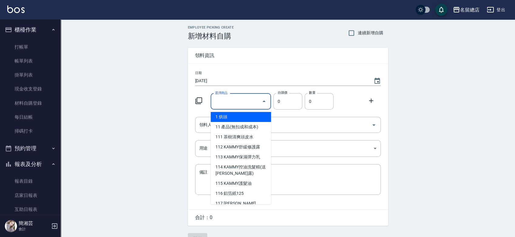
click at [232, 104] on input "選擇商品" at bounding box center [236, 101] width 46 height 11
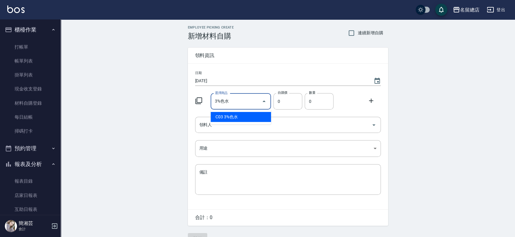
click at [237, 116] on li "C03 3%色水" at bounding box center [241, 117] width 60 height 10
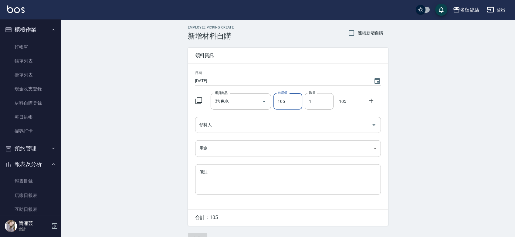
click at [233, 123] on input "領料人" at bounding box center [283, 125] width 171 height 11
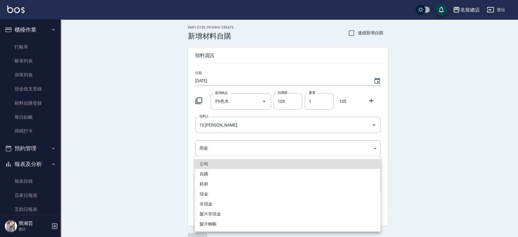
click at [213, 178] on li "自購" at bounding box center [288, 174] width 186 height 10
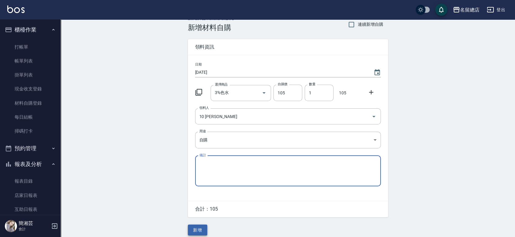
scroll to position [13, 0]
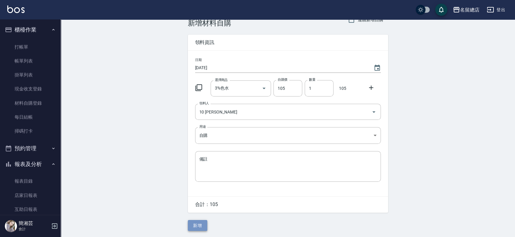
click at [198, 223] on button "新增" at bounding box center [197, 225] width 19 height 11
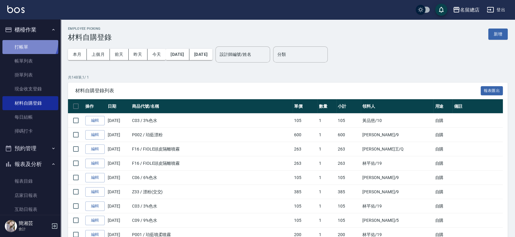
click at [27, 41] on link "打帳單" at bounding box center [30, 47] width 56 height 14
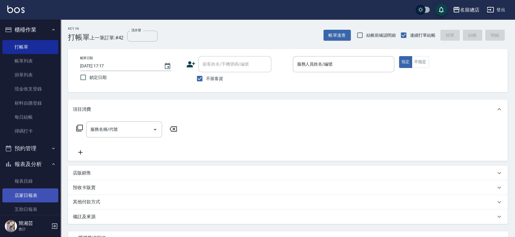
click at [29, 195] on link "店家日報表" at bounding box center [30, 195] width 56 height 14
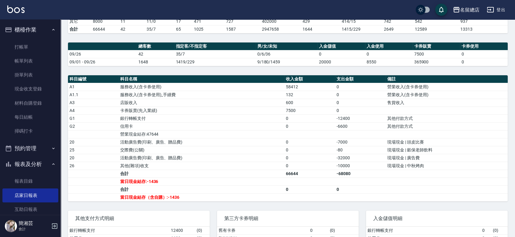
scroll to position [140, 0]
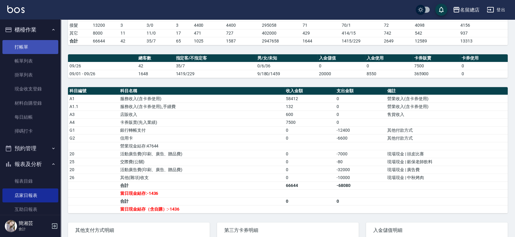
click at [35, 40] on link "打帳單" at bounding box center [30, 47] width 56 height 14
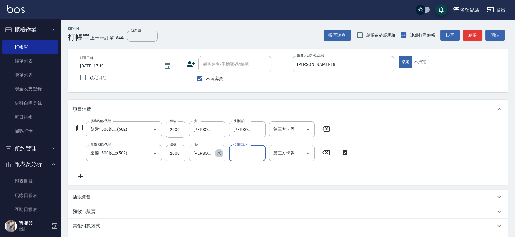
click at [218, 151] on icon "Clear" at bounding box center [219, 153] width 6 height 6
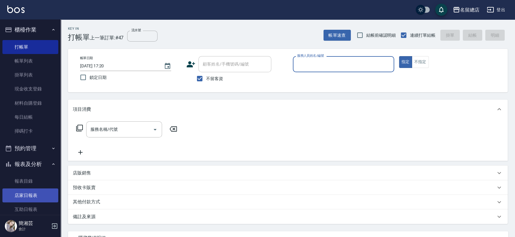
click at [27, 197] on link "店家日報表" at bounding box center [30, 195] width 56 height 14
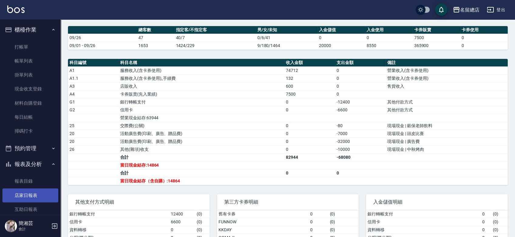
scroll to position [101, 0]
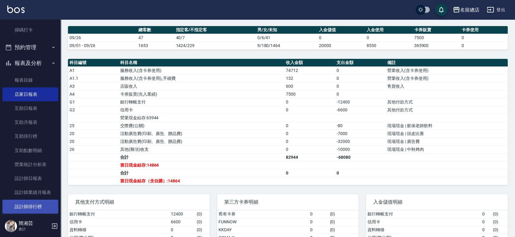
click at [23, 208] on link "設計師排行榜" at bounding box center [30, 207] width 56 height 14
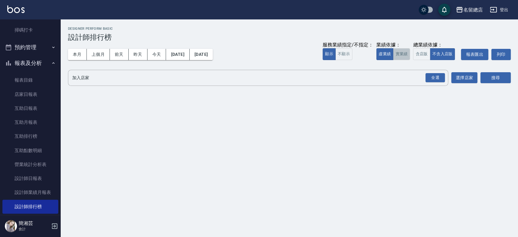
click at [397, 50] on button "實業績" at bounding box center [401, 54] width 17 height 12
click at [429, 76] on div "全選" at bounding box center [434, 77] width 19 height 9
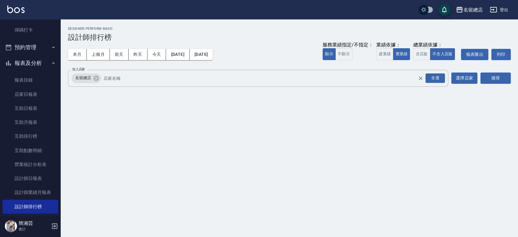
click at [495, 72] on div "搜尋" at bounding box center [495, 78] width 30 height 17
click at [489, 77] on button "搜尋" at bounding box center [495, 77] width 30 height 11
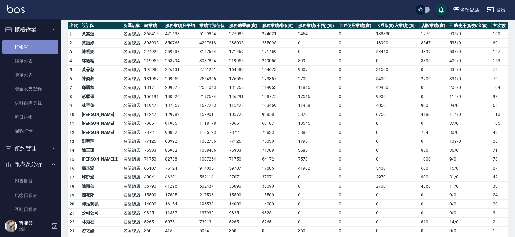
click at [32, 48] on link "打帳單" at bounding box center [30, 47] width 56 height 14
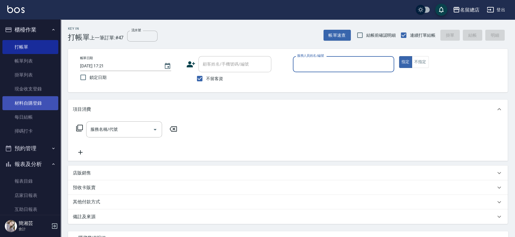
click at [34, 101] on link "材料自購登錄" at bounding box center [30, 103] width 56 height 14
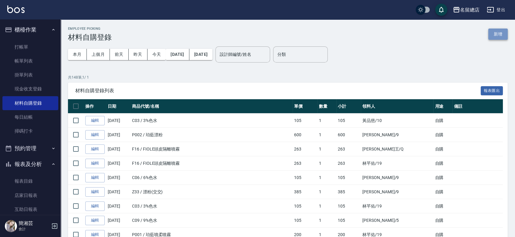
click at [499, 39] on button "新增" at bounding box center [497, 34] width 19 height 11
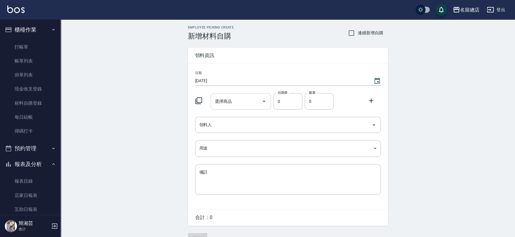
click at [261, 94] on div at bounding box center [263, 101] width 9 height 16
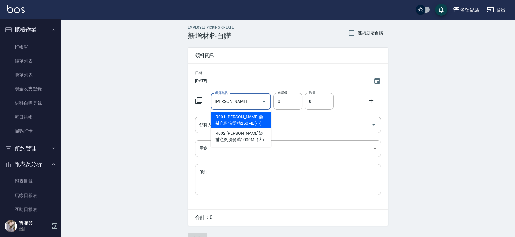
click at [242, 120] on li "R001 [PERSON_NAME]染補色劑洗髮精250ML(小)" at bounding box center [241, 120] width 60 height 16
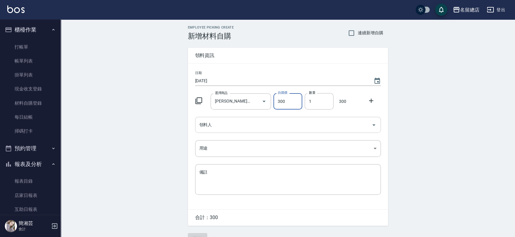
click at [242, 120] on input "領料人" at bounding box center [283, 125] width 171 height 11
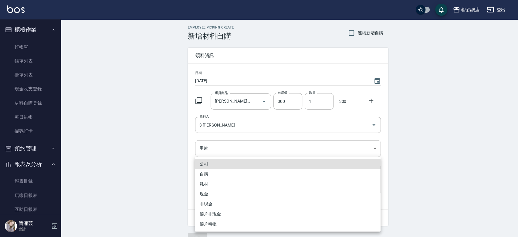
click at [222, 169] on li "自購" at bounding box center [288, 174] width 186 height 10
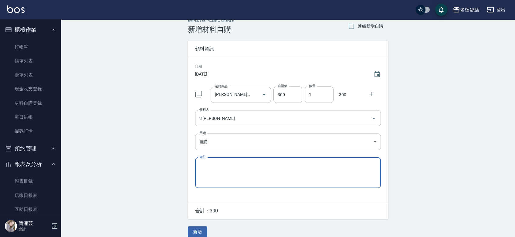
scroll to position [13, 0]
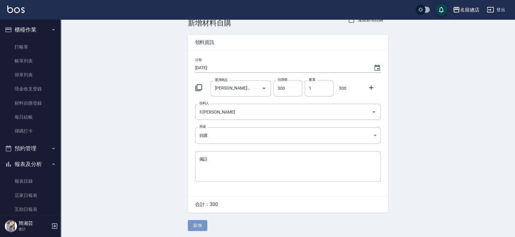
click at [199, 224] on button "新增" at bounding box center [197, 225] width 19 height 11
